Goal: Navigation & Orientation: Find specific page/section

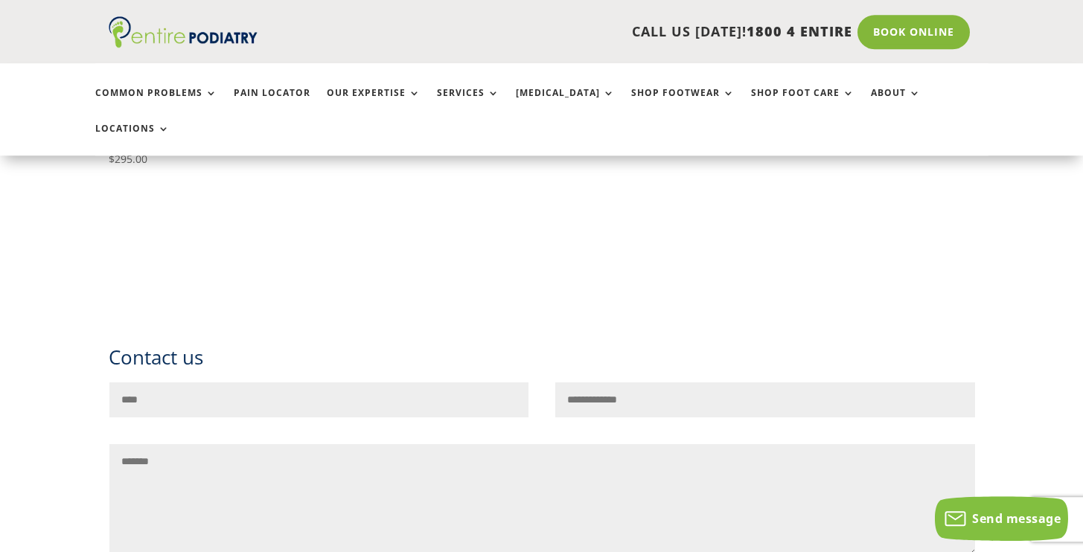
scroll to position [2573, 0]
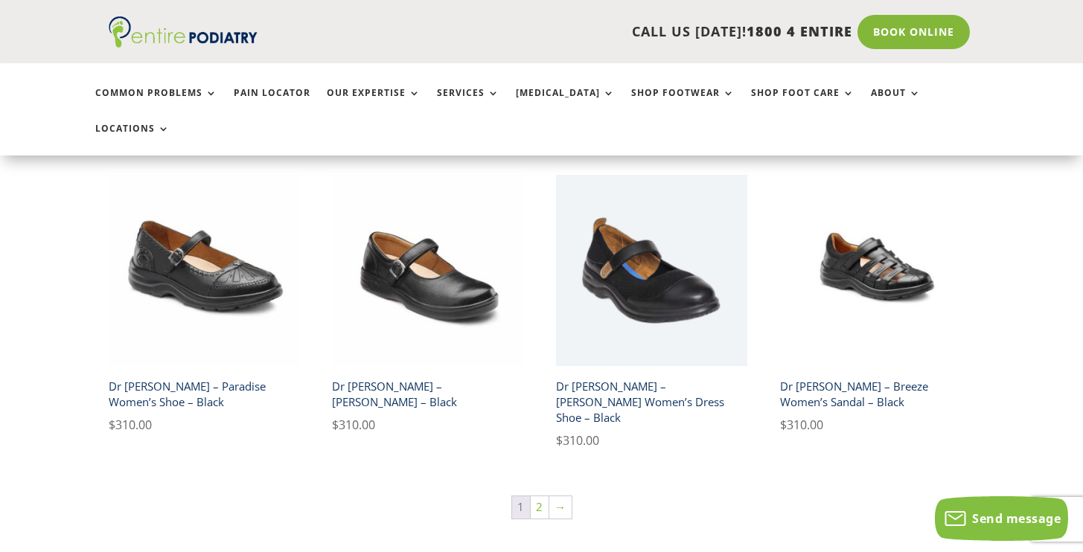
scroll to position [2430, 0]
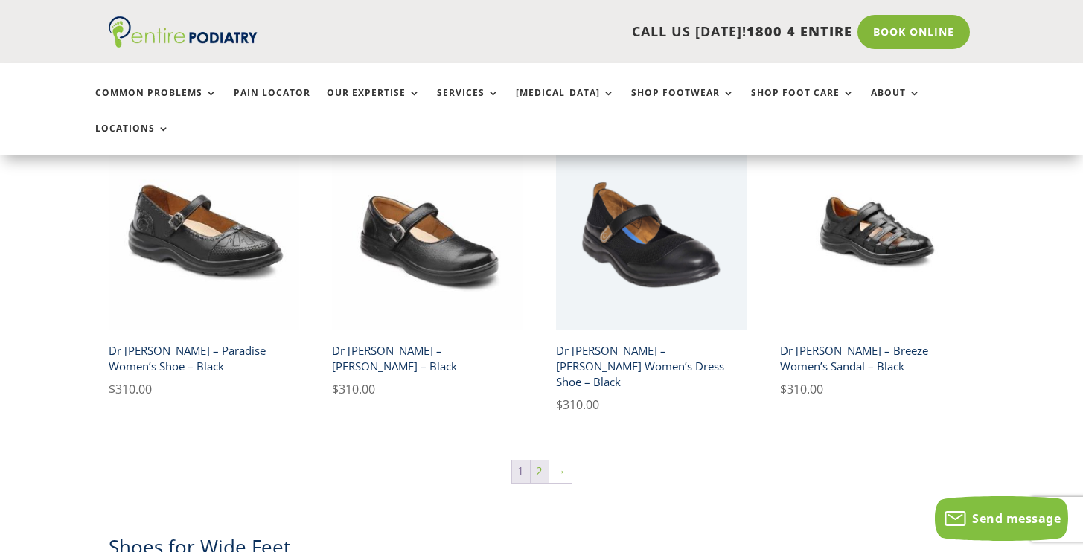
click at [540, 461] on link "2" at bounding box center [540, 472] width 18 height 22
